Goal: Information Seeking & Learning: Learn about a topic

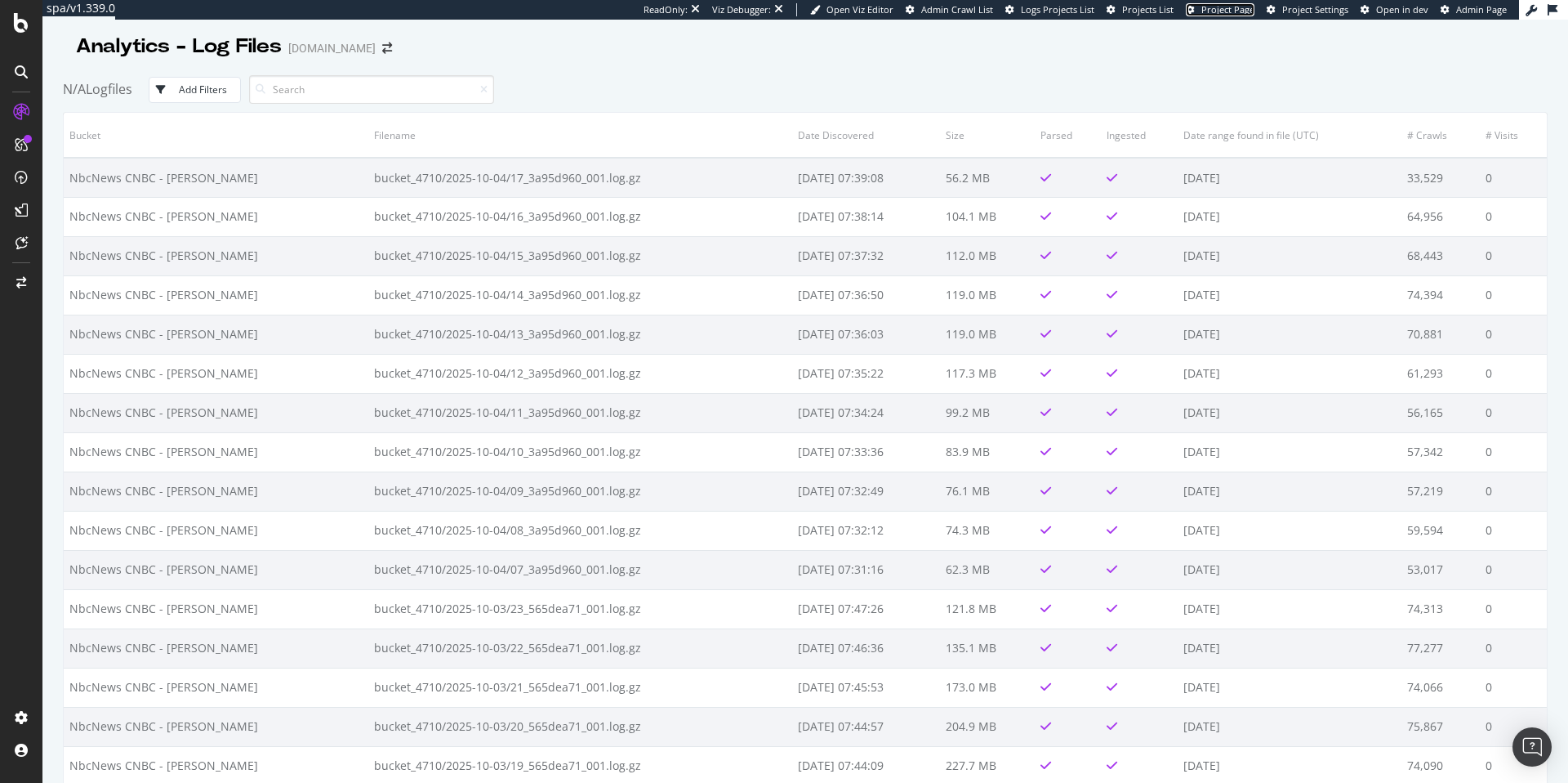
click at [1245, 13] on span "Project Page" at bounding box center [1227, 9] width 53 height 13
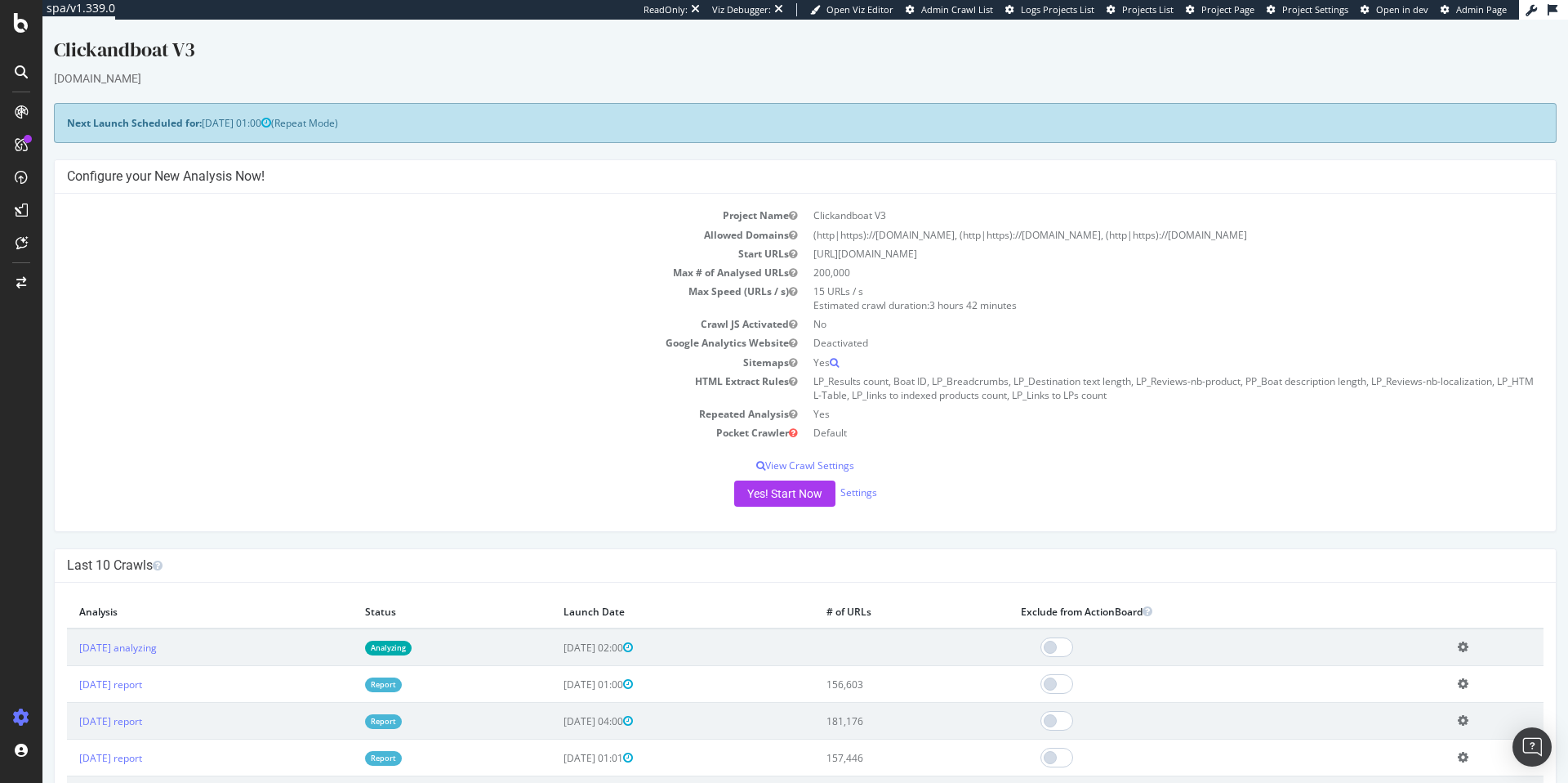
click at [1468, 646] on icon at bounding box center [1462, 646] width 11 height 13
click at [1416, 692] on link "Delete analysis" at bounding box center [1403, 694] width 131 height 22
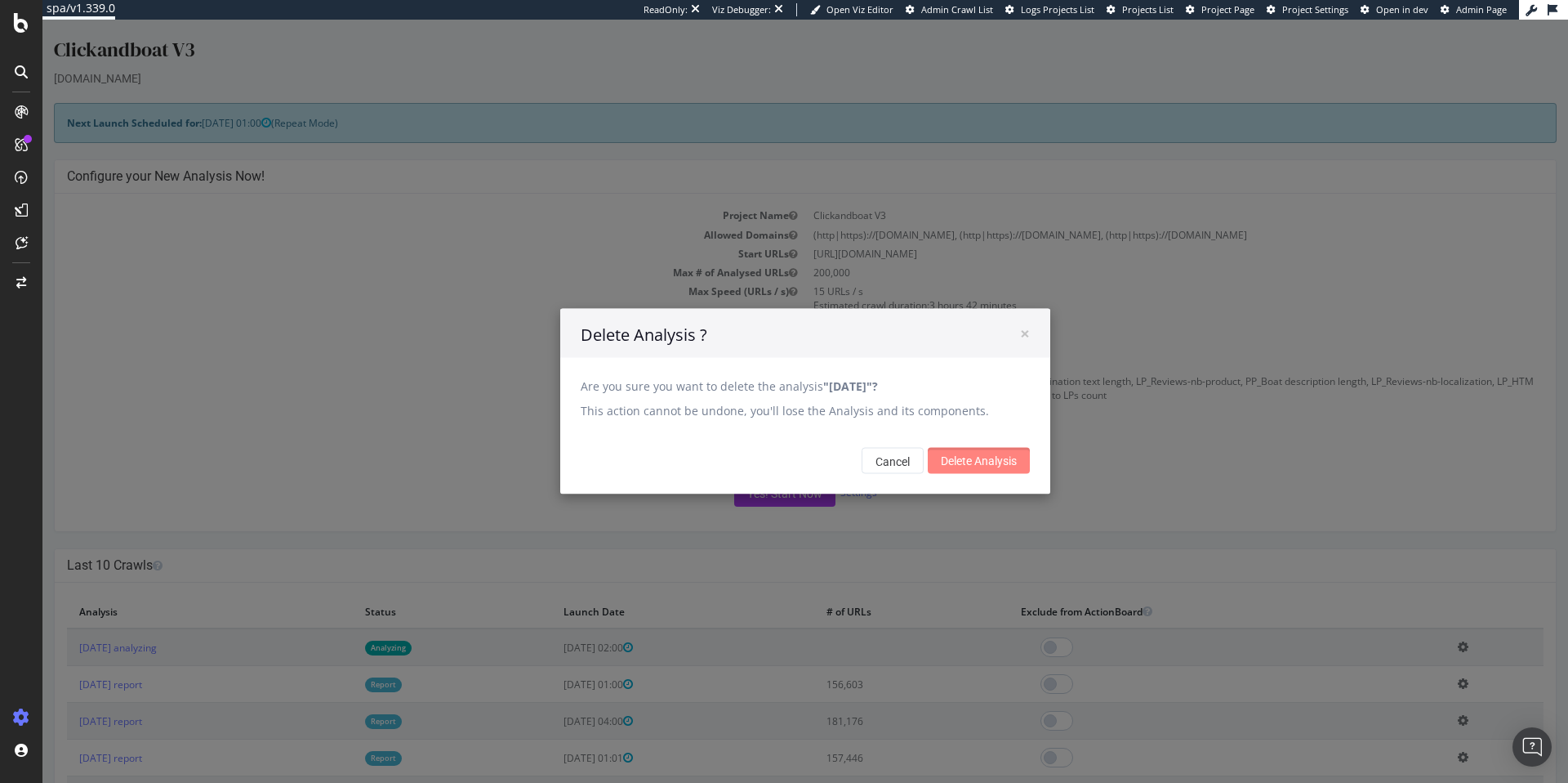
click at [970, 453] on input "Delete Analysis" at bounding box center [979, 460] width 102 height 26
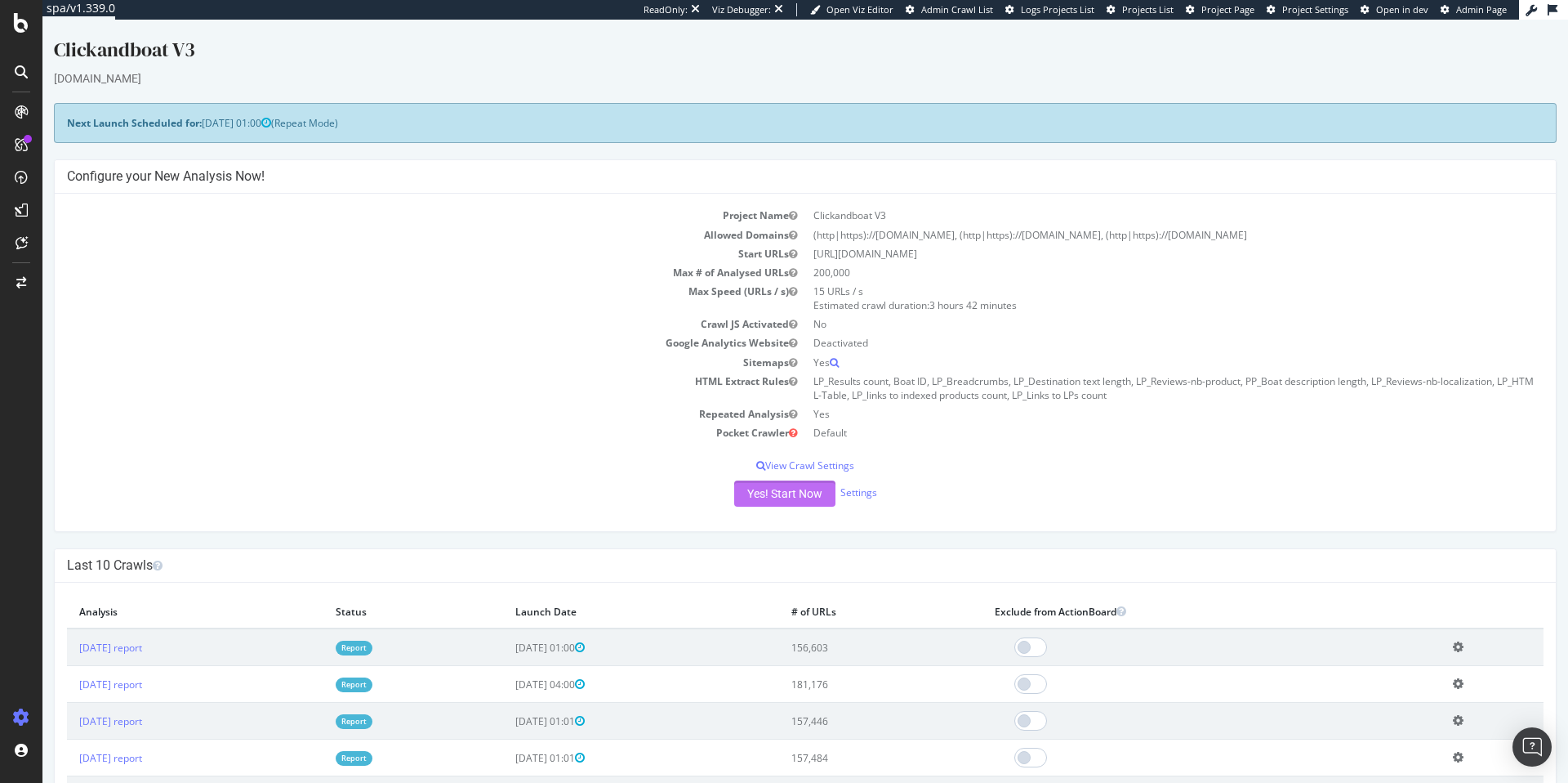
click at [808, 504] on button "Yes! Start Now" at bounding box center [784, 493] width 101 height 26
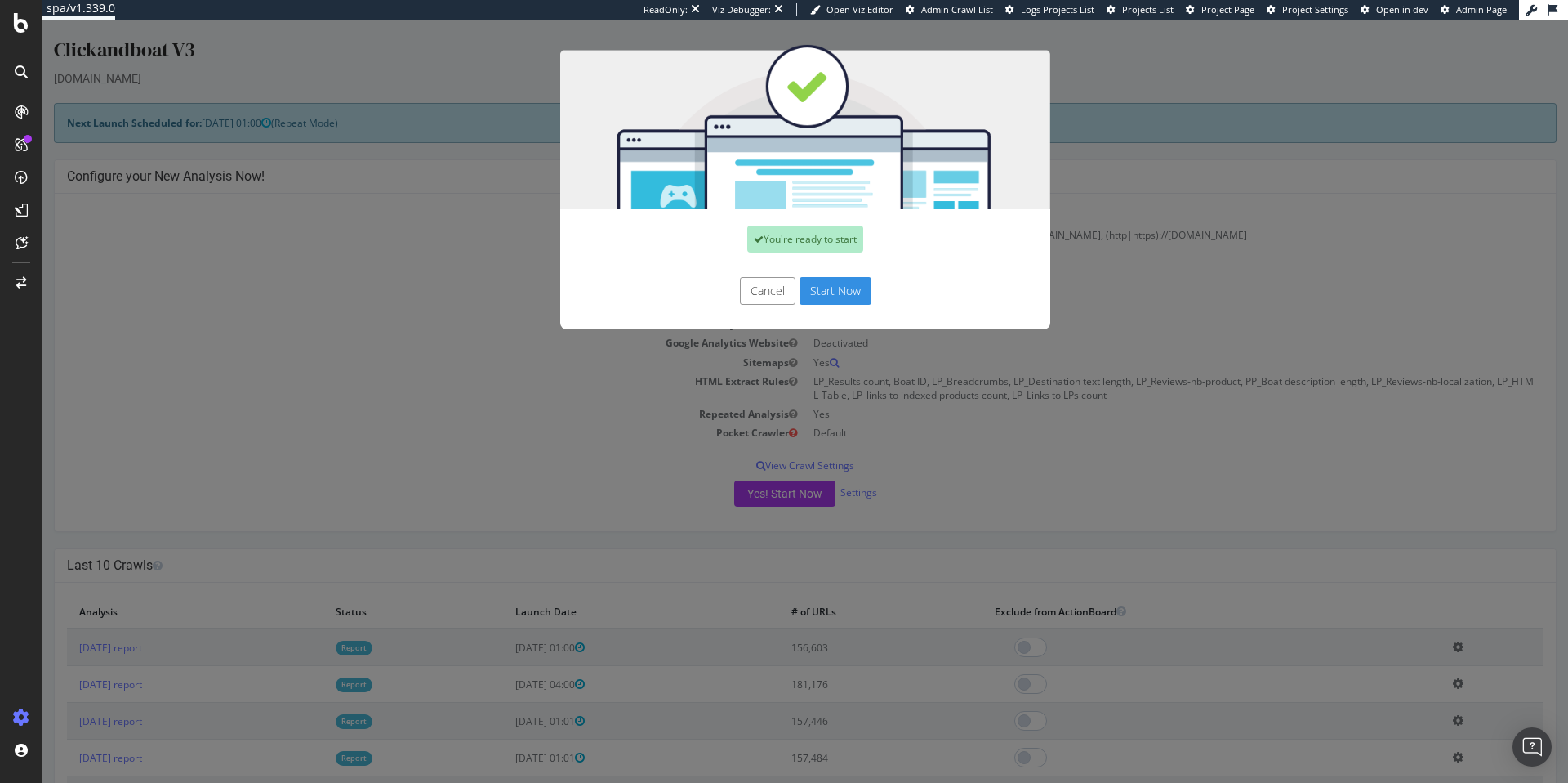
click at [835, 282] on button "Start Now" at bounding box center [836, 290] width 72 height 28
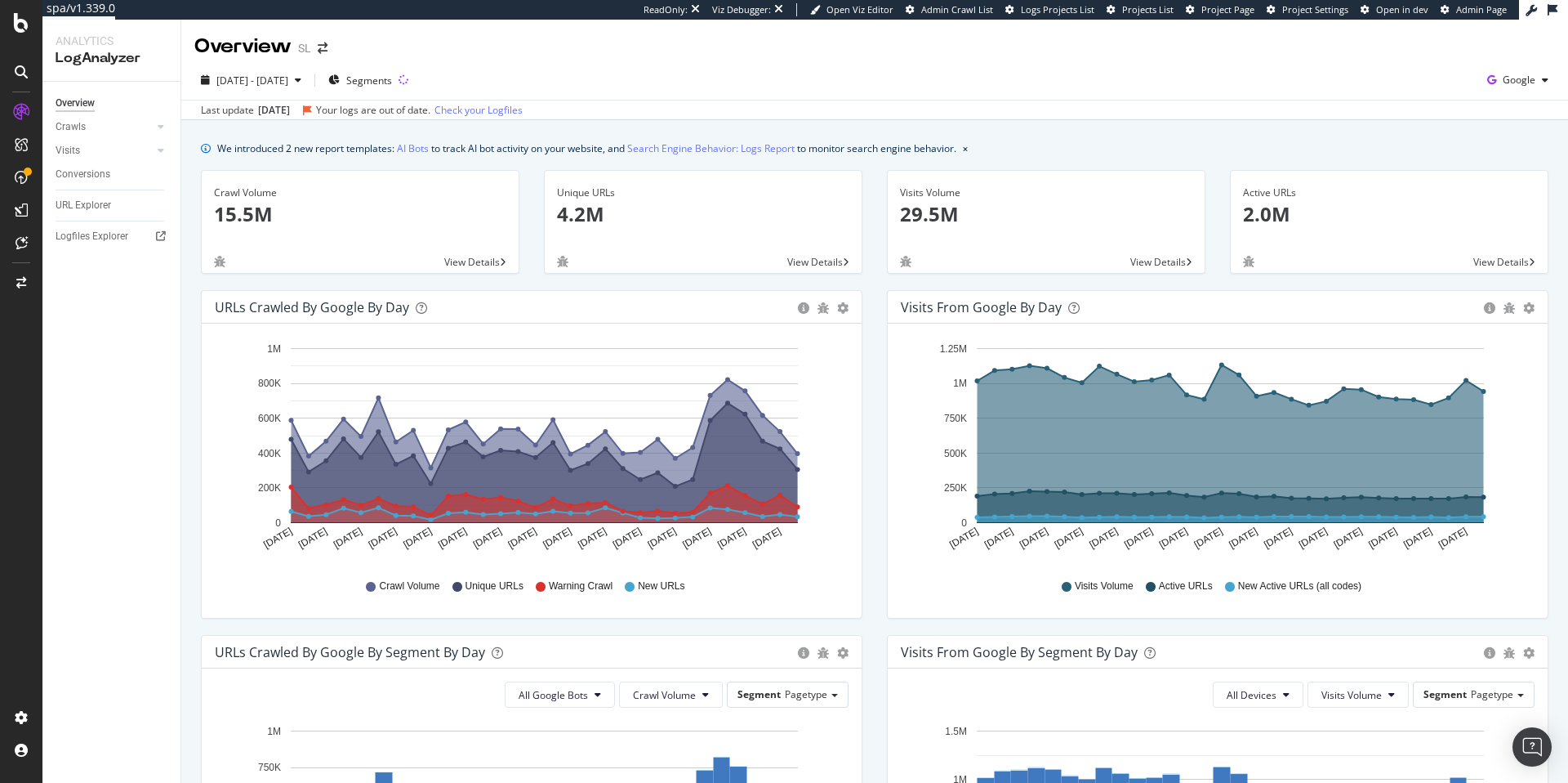
click at [87, 225] on div "Logfiles Explorer" at bounding box center [117, 236] width 125 height 23
